Goal: Check status: Check status

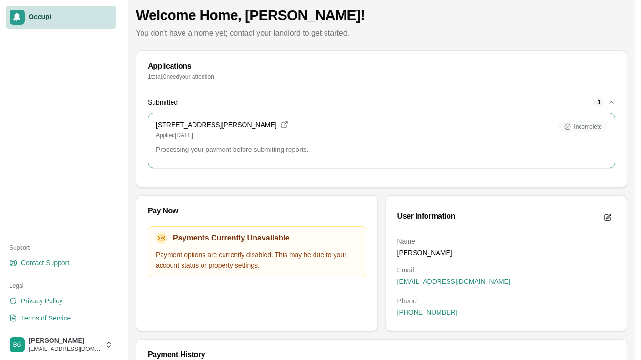
scroll to position [126, 0]
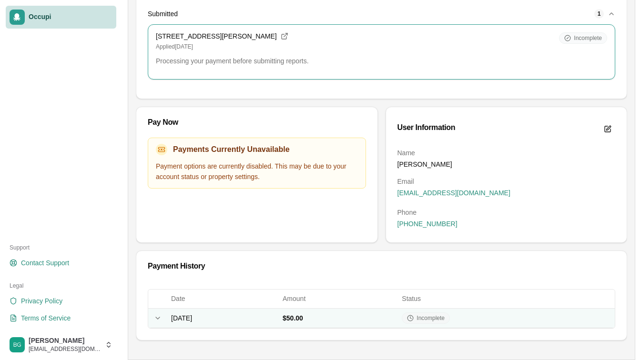
click at [445, 322] on span "Incomplete" at bounding box center [431, 319] width 28 height 8
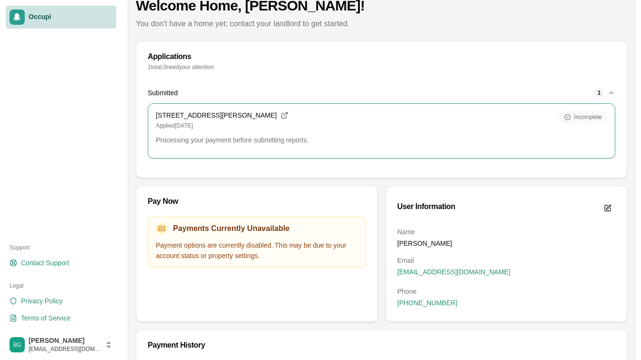
scroll to position [84, 0]
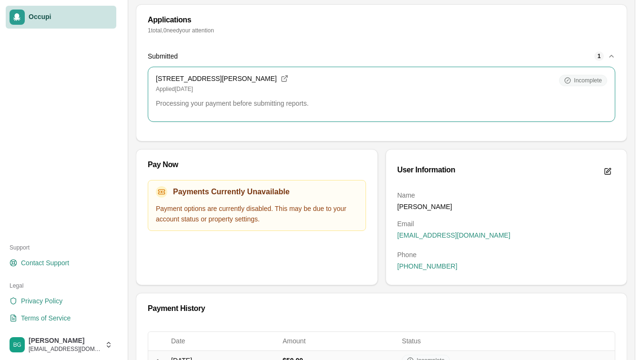
click at [586, 83] on span "Incomplete" at bounding box center [588, 81] width 28 height 8
click at [614, 53] on icon "button" at bounding box center [612, 56] width 8 height 8
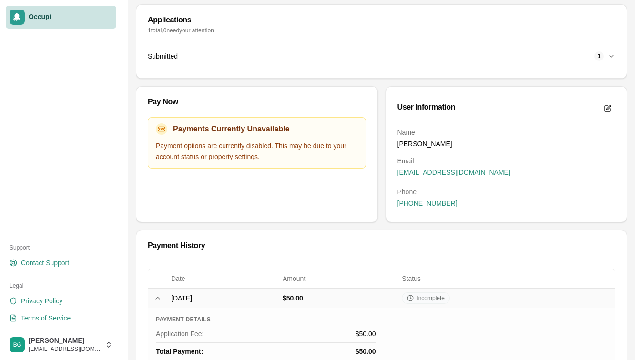
click at [601, 55] on div "1" at bounding box center [600, 56] width 10 height 10
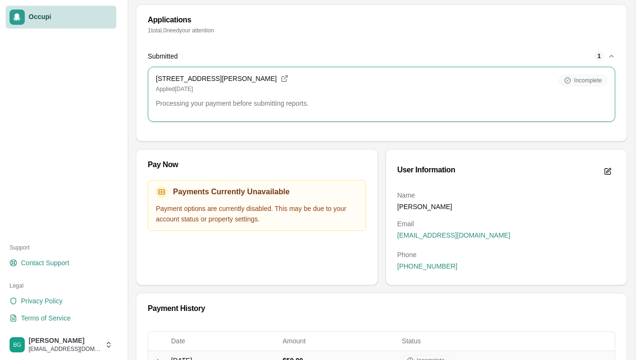
click at [153, 30] on p "1 total, 0 need your attention" at bounding box center [382, 31] width 468 height 8
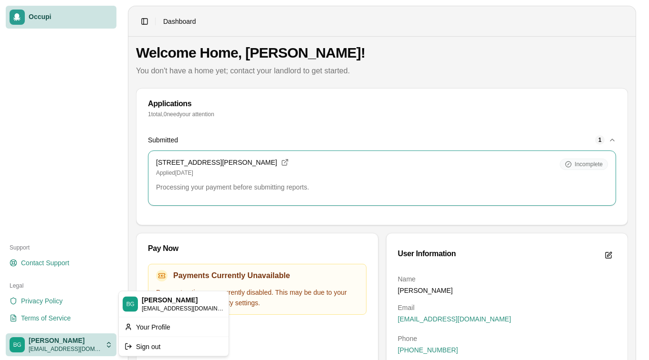
click at [62, 347] on html "Occupi Support Contact Support Legal Privacy Policy Terms of Service [PERSON_NA…" at bounding box center [324, 180] width 649 height 360
click at [136, 332] on div "Your Profile" at bounding box center [174, 326] width 106 height 15
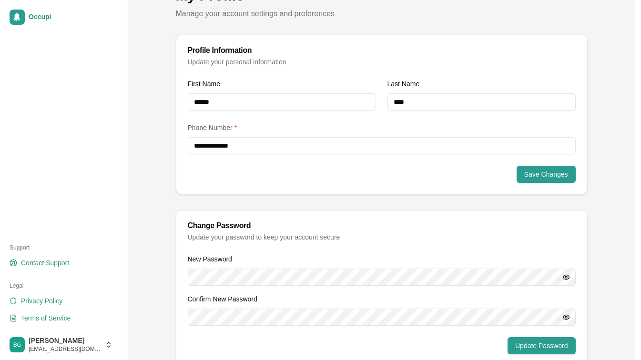
scroll to position [102, 0]
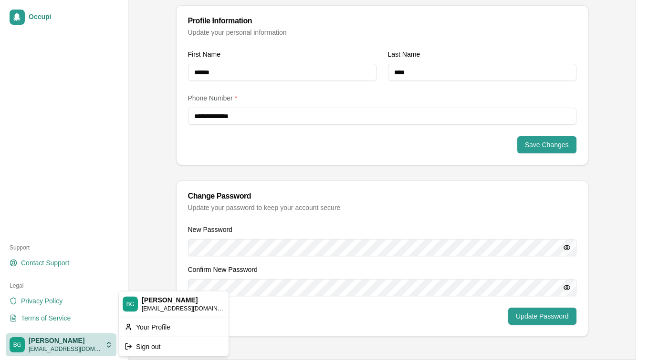
click at [79, 258] on html "**********" at bounding box center [324, 78] width 649 height 360
click at [156, 310] on span "[EMAIL_ADDRESS][DOMAIN_NAME]" at bounding box center [183, 309] width 83 height 8
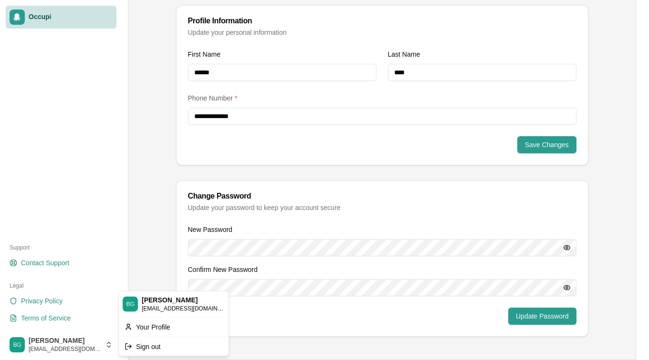
click at [33, 16] on html "**********" at bounding box center [324, 78] width 649 height 360
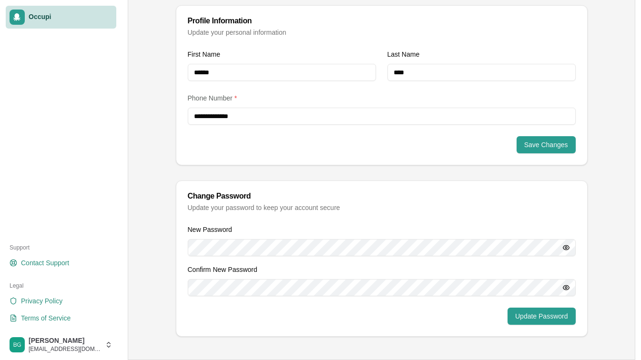
click at [33, 16] on span "Occupi" at bounding box center [71, 17] width 84 height 9
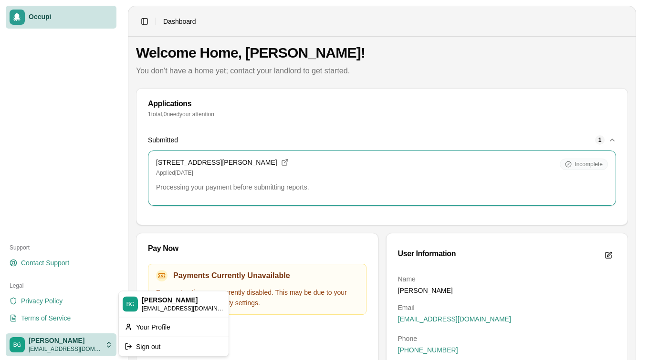
click at [98, 347] on html "Occupi Support Contact Support Legal Privacy Policy Terms of Service Briana Gra…" at bounding box center [324, 180] width 649 height 360
click at [135, 347] on div "Sign out" at bounding box center [174, 346] width 106 height 15
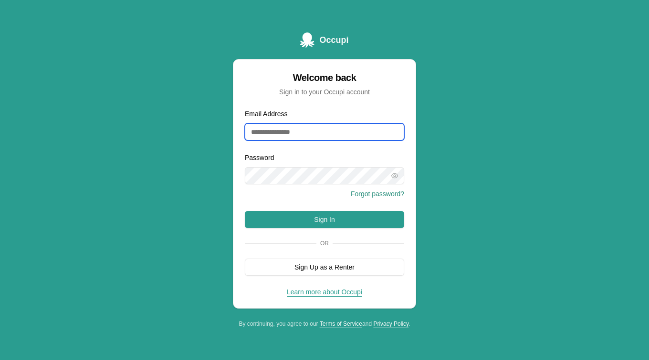
type input "**********"
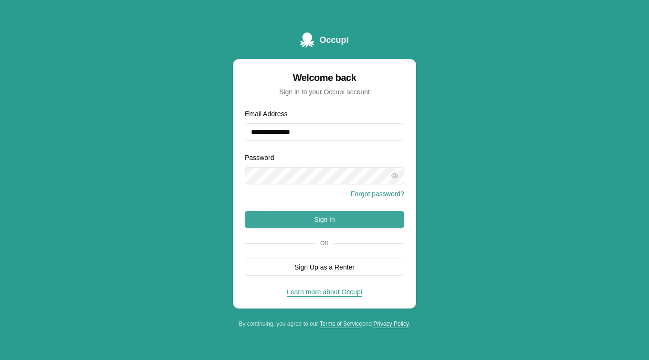
click at [322, 219] on button "Sign In" at bounding box center [324, 219] width 159 height 17
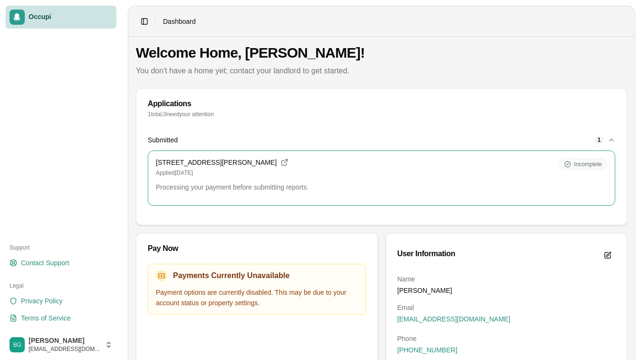
click at [362, 187] on p "Processing your payment before submitting reports." at bounding box center [382, 188] width 452 height 10
click at [577, 164] on span "Incomplete" at bounding box center [588, 165] width 28 height 8
click at [613, 143] on icon "button" at bounding box center [612, 140] width 8 height 8
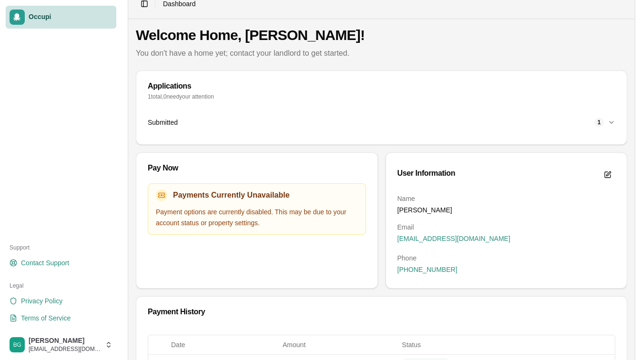
scroll to position [63, 0]
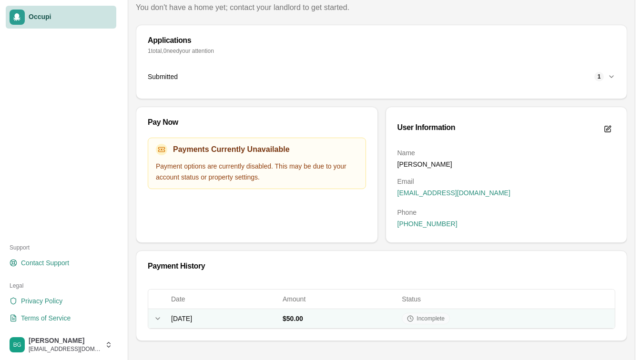
click at [164, 322] on td "Expand row" at bounding box center [157, 319] width 19 height 20
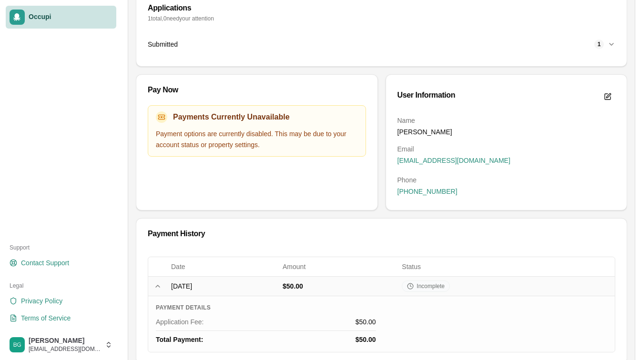
scroll to position [119, 0]
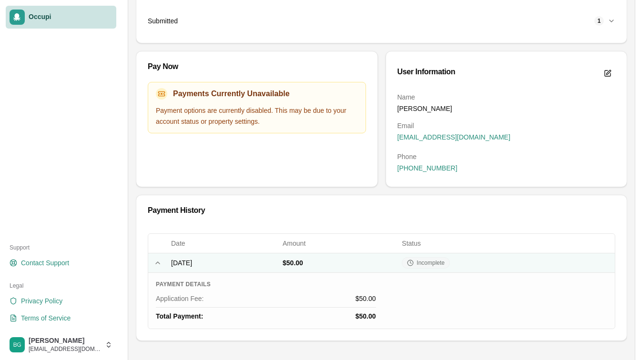
click at [450, 267] on div "Incomplete" at bounding box center [426, 262] width 48 height 11
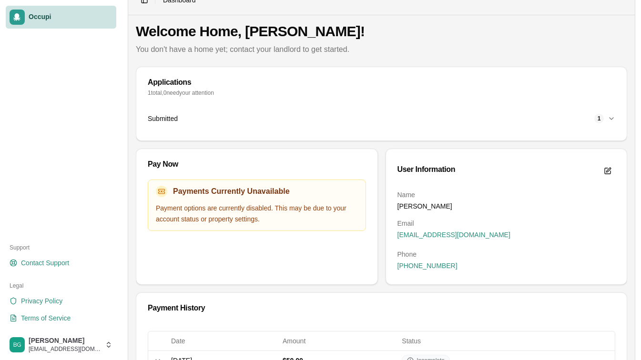
scroll to position [0, 0]
